Goal: Browse casually: Explore the website without a specific task or goal

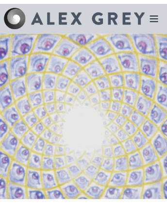
scroll to position [2751, 0]
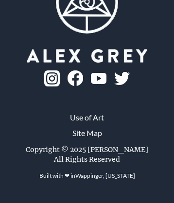
click at [91, 84] on img at bounding box center [99, 78] width 16 height 11
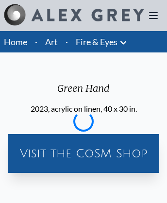
click at [96, 42] on link "Fire & Eyes" at bounding box center [97, 42] width 42 height 14
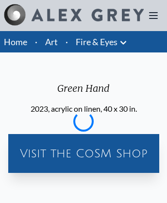
click at [83, 153] on div "Visit the CoSM Shop" at bounding box center [83, 153] width 143 height 31
click at [96, 42] on link "Fire & Eyes" at bounding box center [97, 42] width 42 height 14
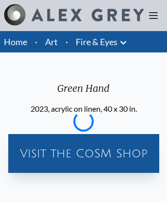
click at [83, 153] on div "Visit the CoSM Shop" at bounding box center [83, 153] width 143 height 31
